Goal: Information Seeking & Learning: Learn about a topic

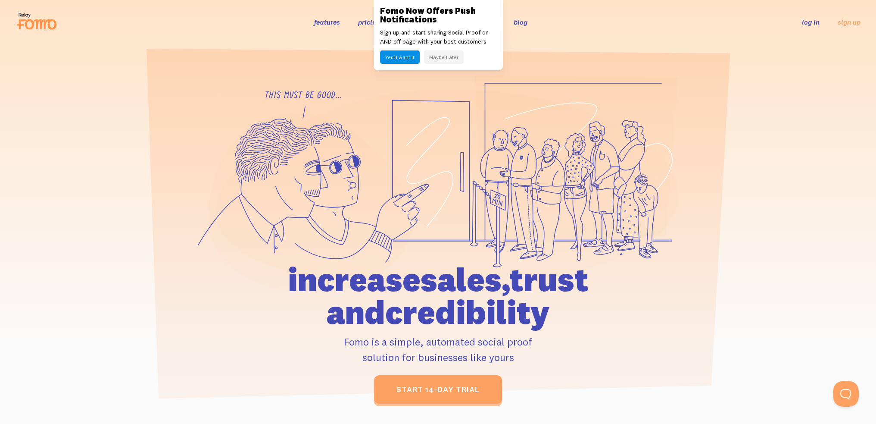
click at [448, 59] on button "Maybe Later" at bounding box center [444, 56] width 40 height 13
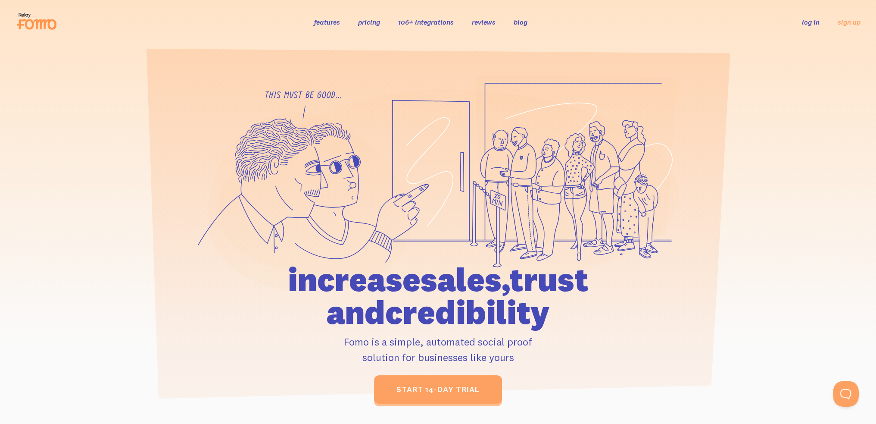
click at [372, 19] on link "pricing" at bounding box center [369, 22] width 22 height 9
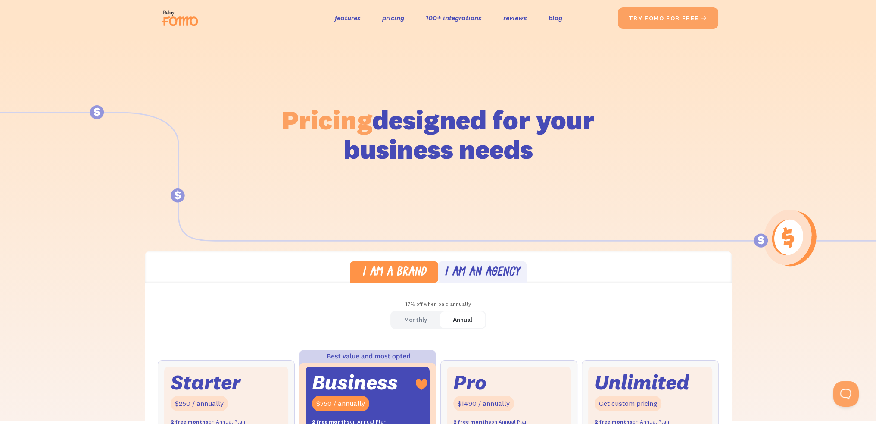
click at [181, 14] on img at bounding box center [182, 18] width 48 height 28
